Goal: Find specific page/section: Find specific page/section

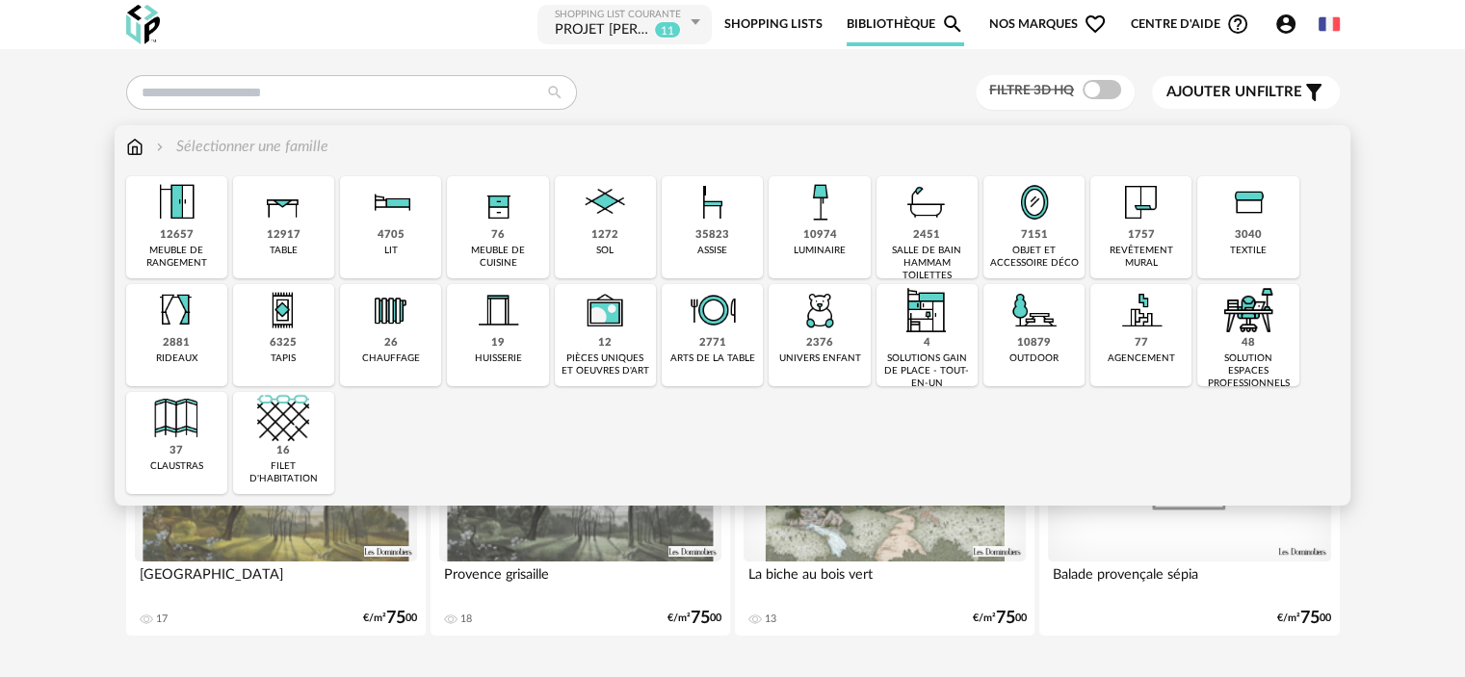
click at [289, 242] on div "12917" at bounding box center [284, 235] width 34 height 14
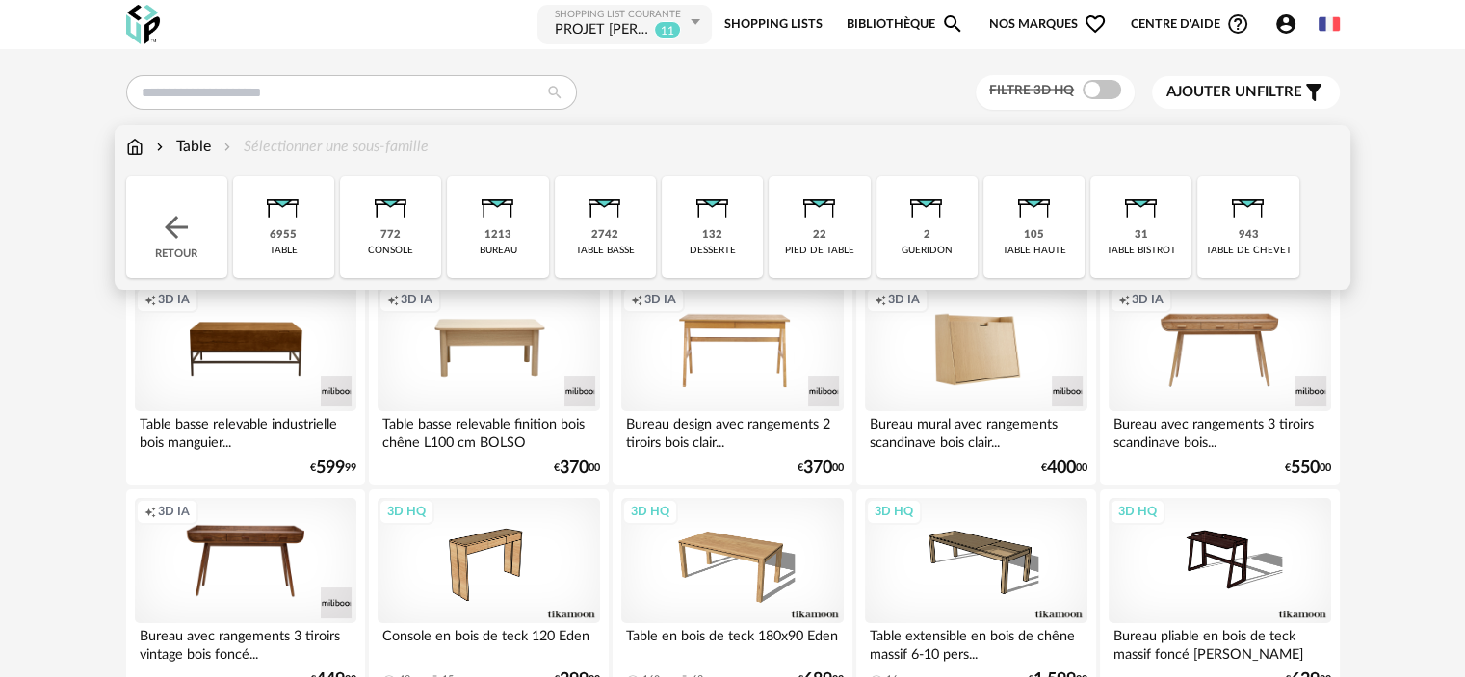
click at [281, 227] on img at bounding box center [283, 202] width 52 height 52
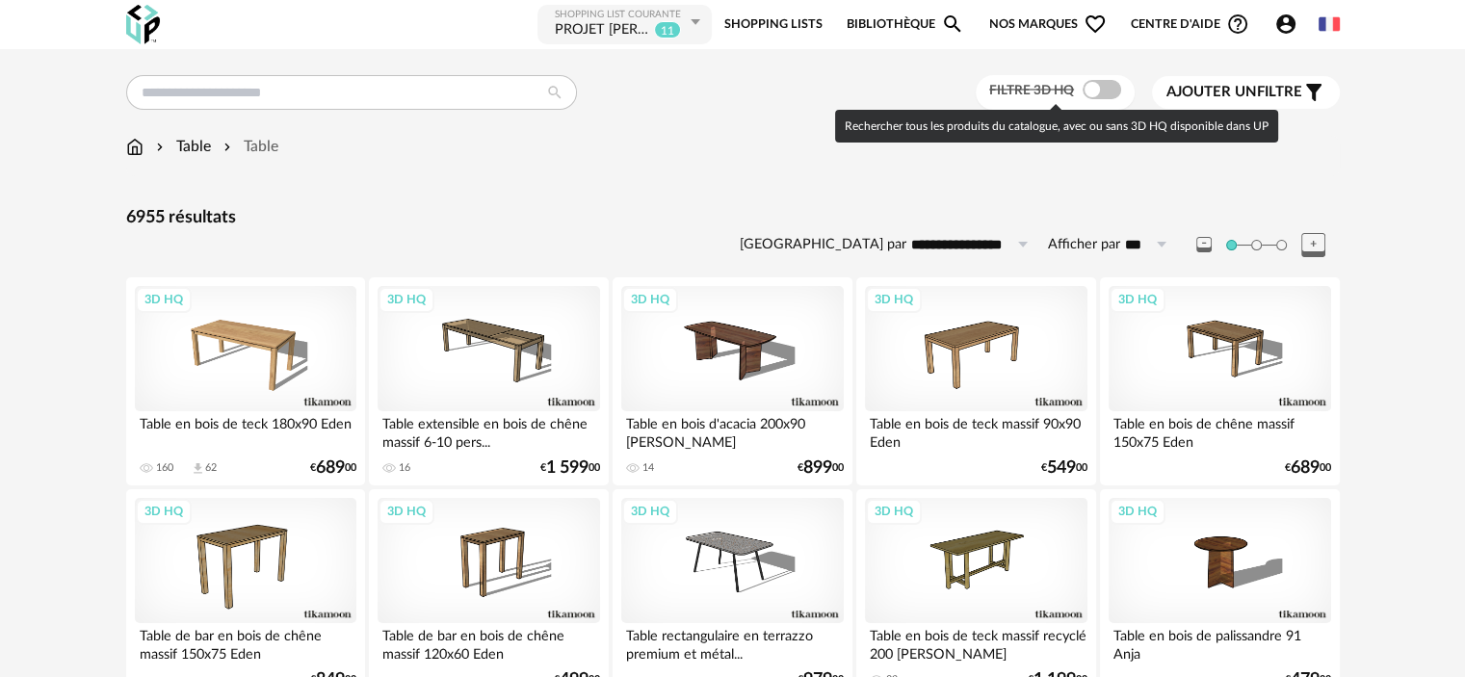
click at [1088, 94] on span at bounding box center [1102, 89] width 39 height 19
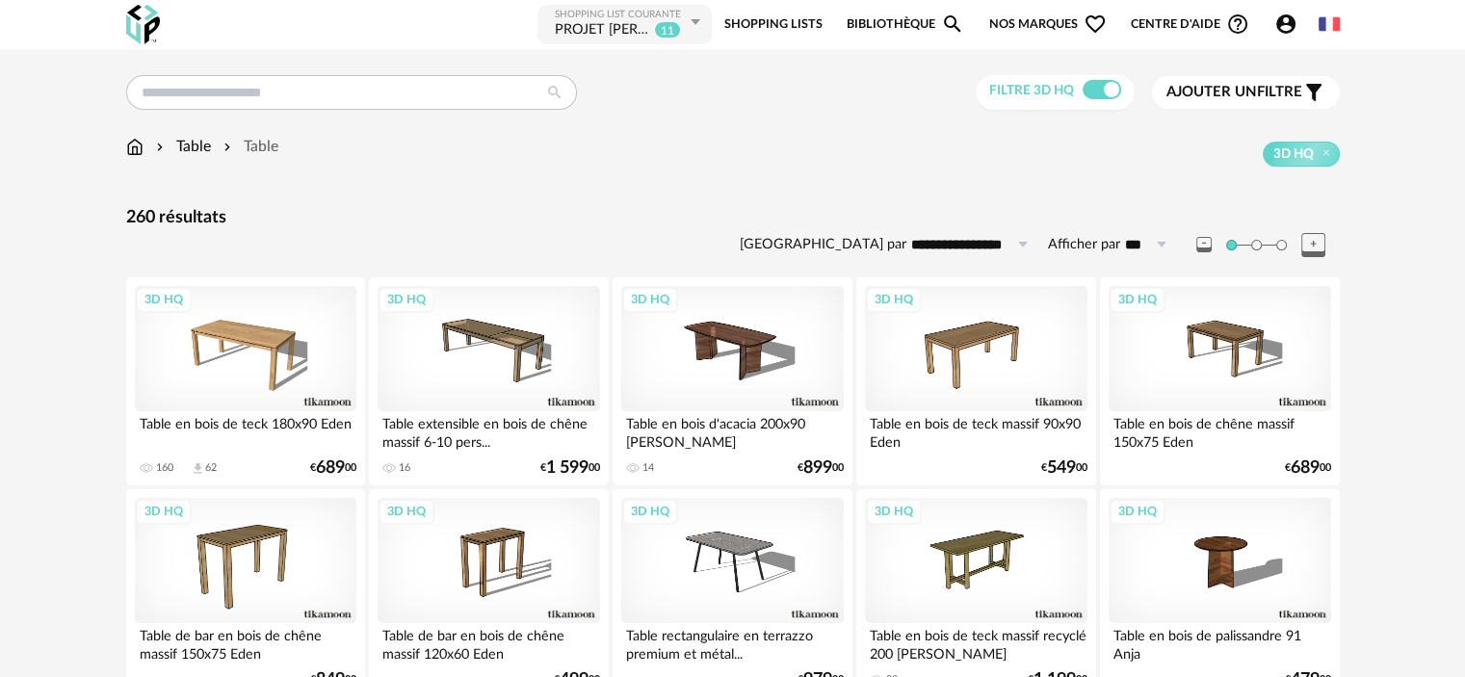
click at [1241, 89] on span "Ajouter un" at bounding box center [1211, 92] width 91 height 14
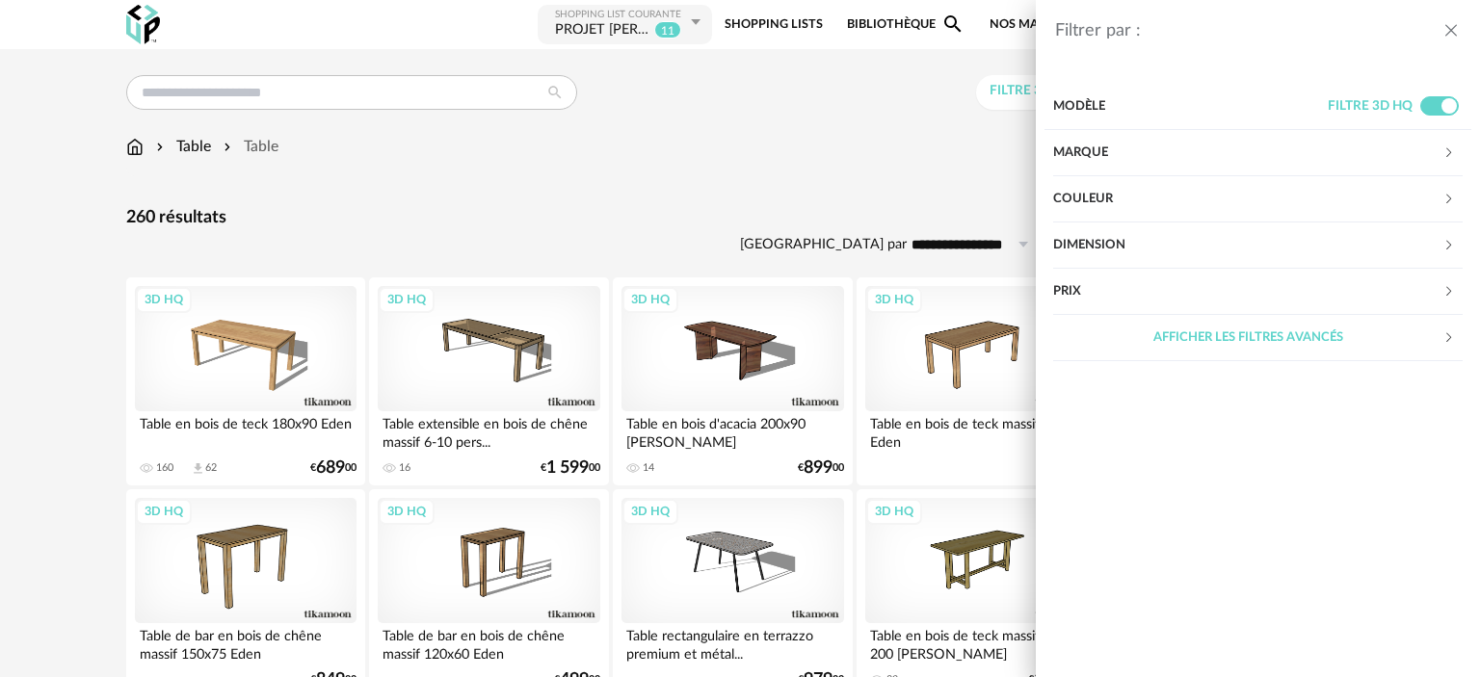
click at [1444, 195] on icon at bounding box center [1448, 199] width 13 height 13
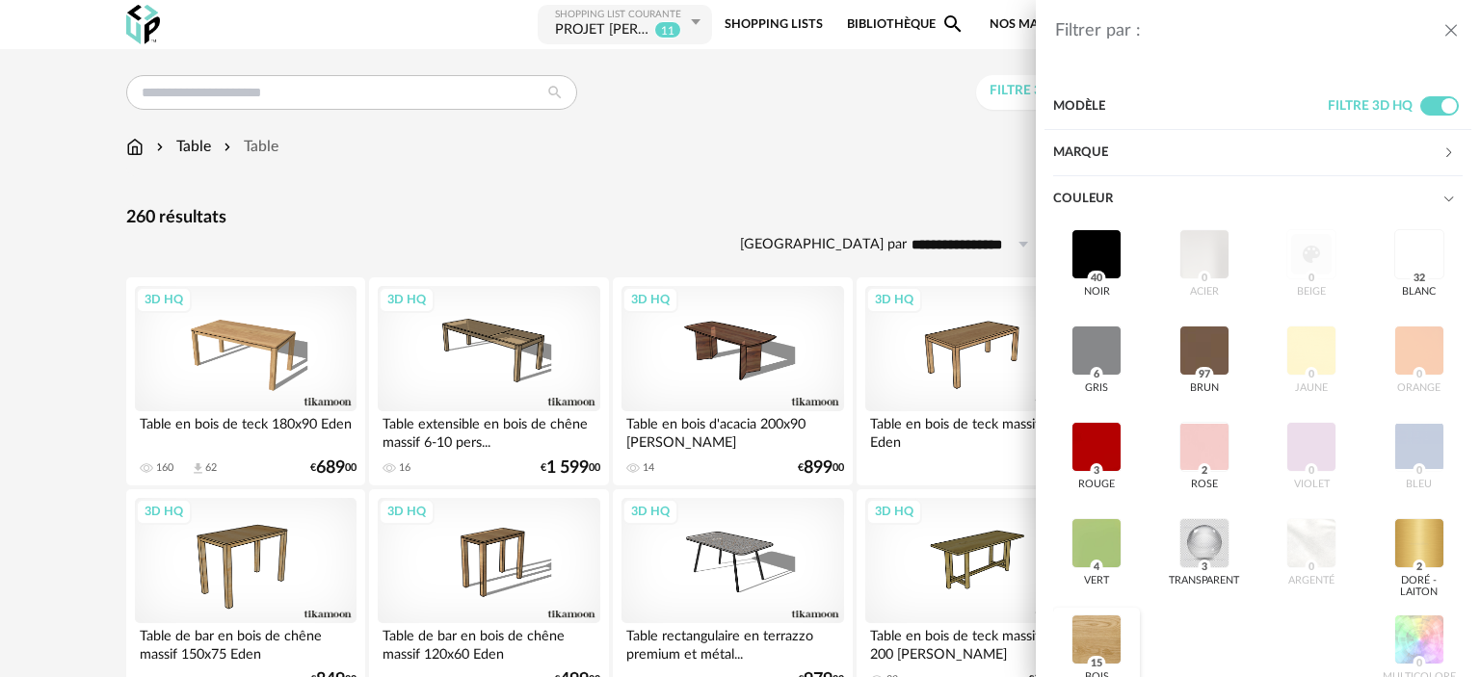
click at [1083, 633] on div at bounding box center [1096, 640] width 50 height 50
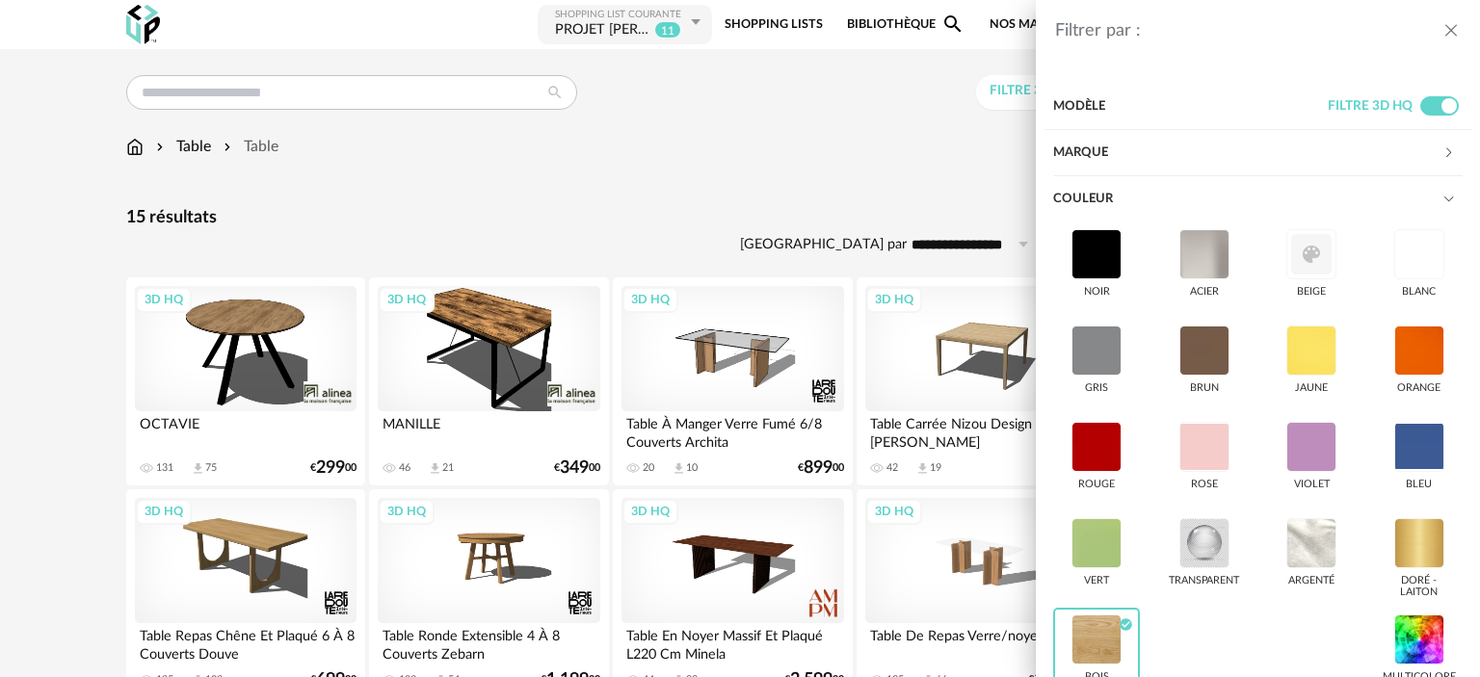
click at [1451, 30] on icon "close drawer" at bounding box center [1450, 30] width 19 height 19
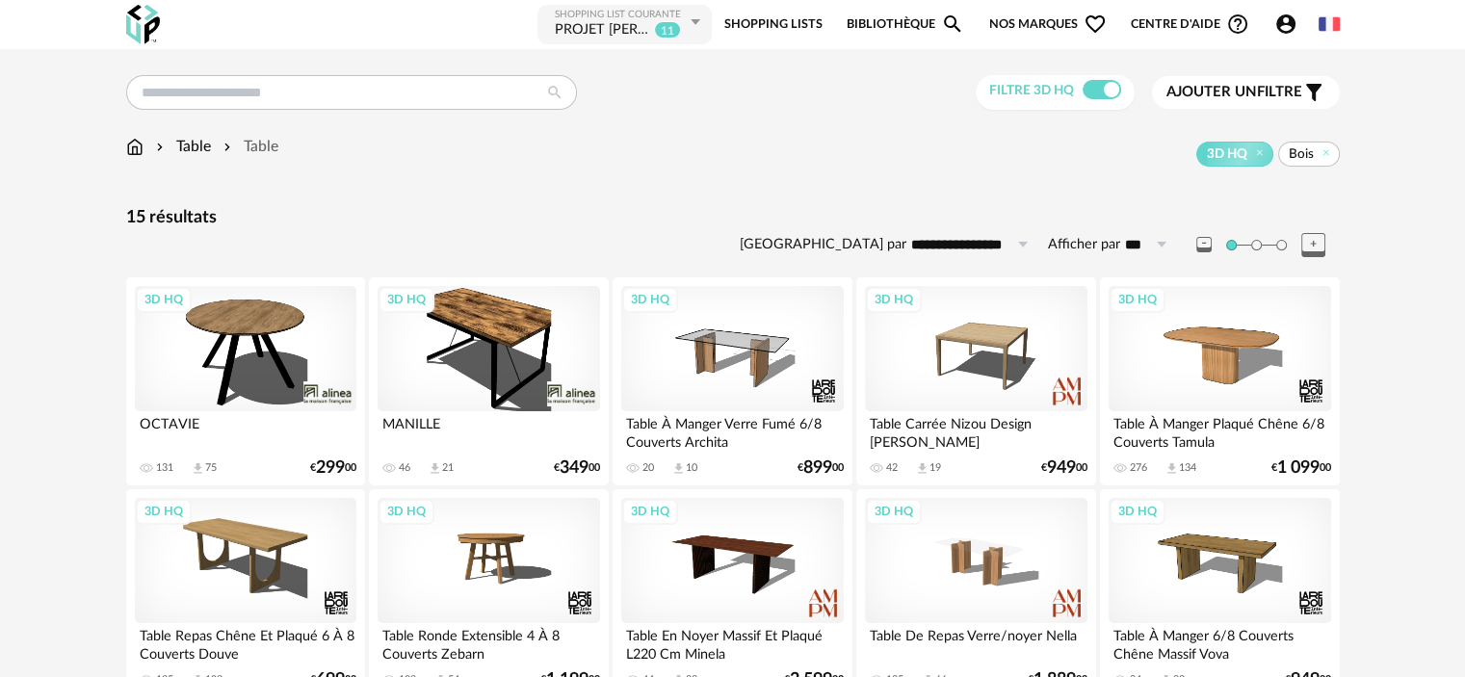
click at [1221, 89] on span "Ajouter un" at bounding box center [1211, 92] width 91 height 14
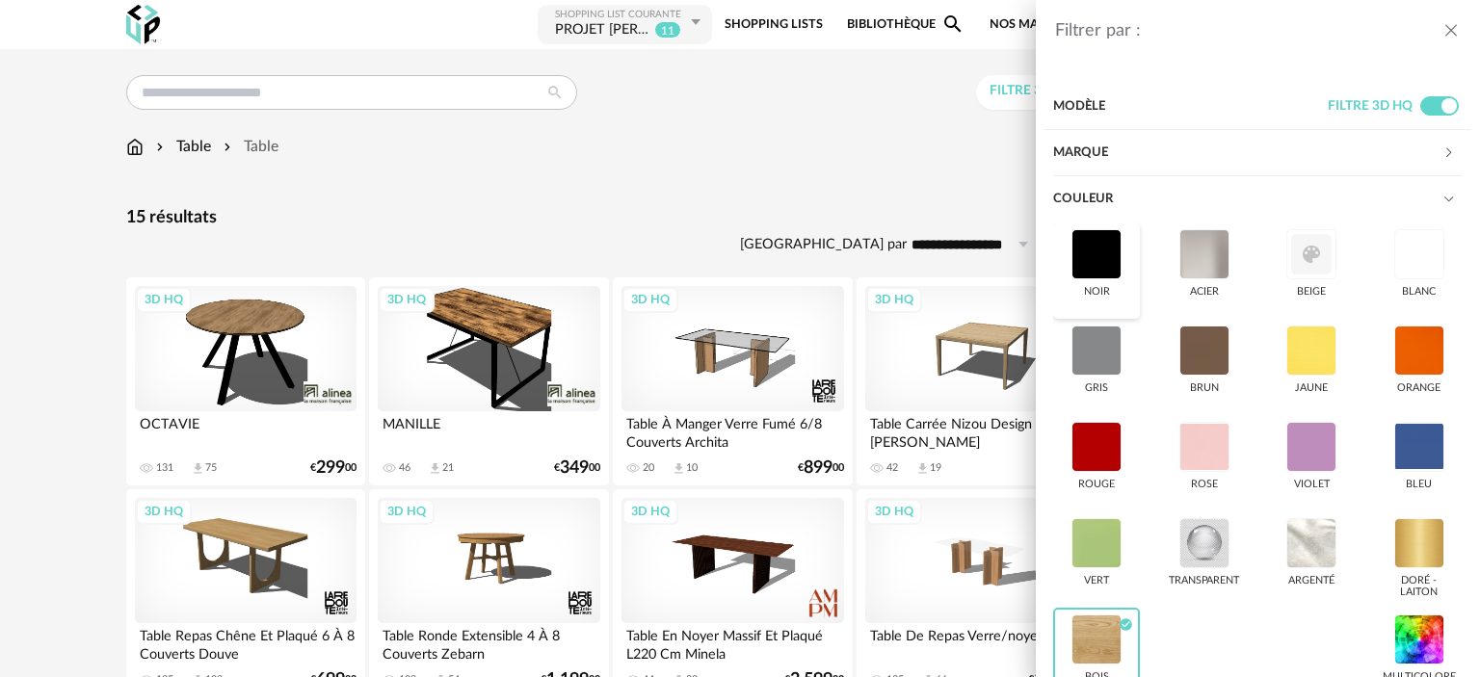
click at [1106, 249] on div at bounding box center [1096, 254] width 50 height 50
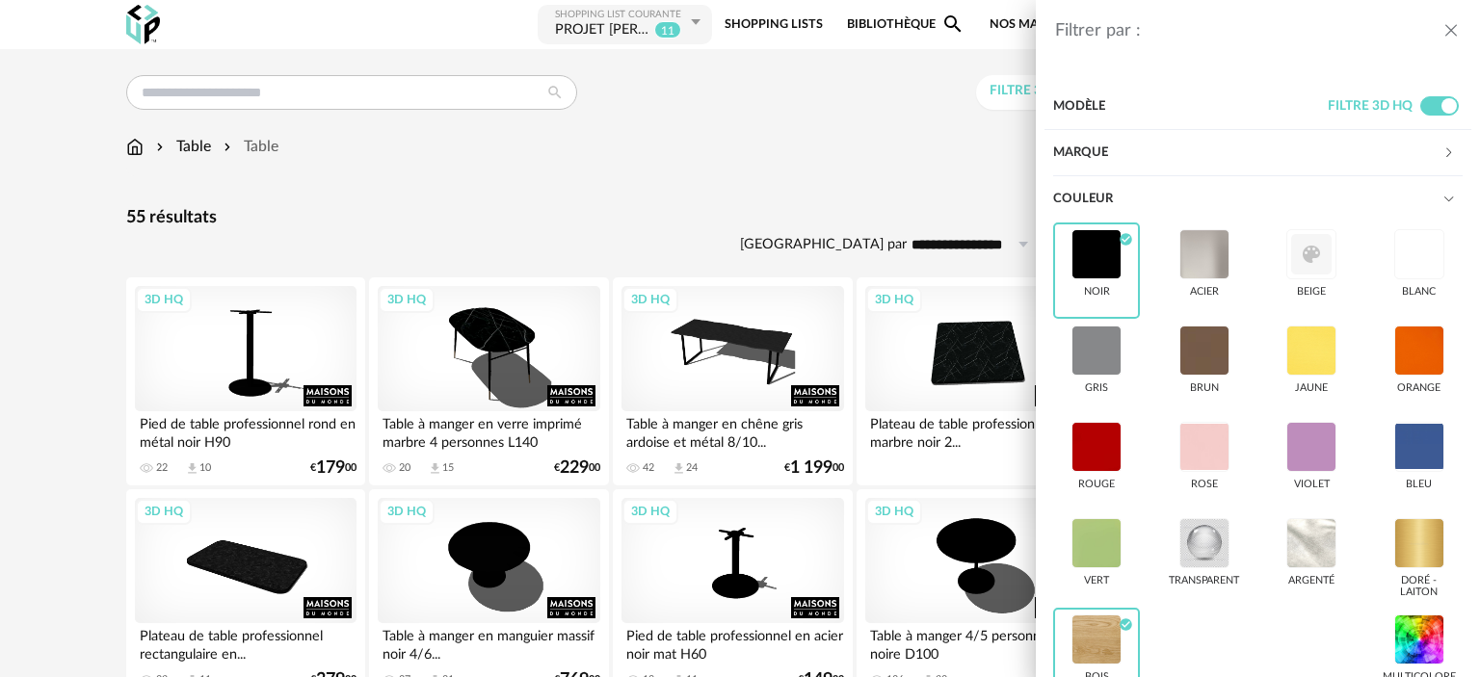
click at [1449, 26] on icon "close drawer" at bounding box center [1450, 30] width 19 height 19
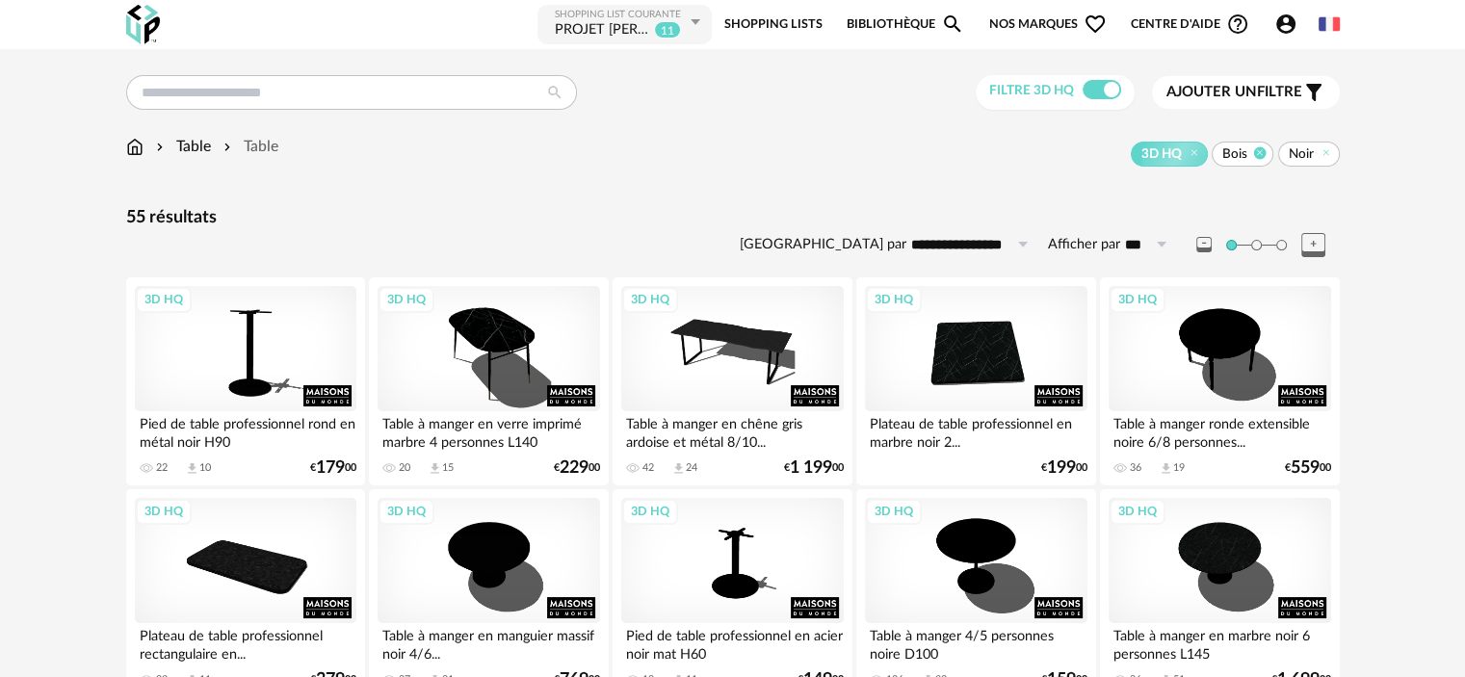
click at [1261, 153] on icon at bounding box center [1260, 152] width 13 height 13
